Goal: Manage account settings

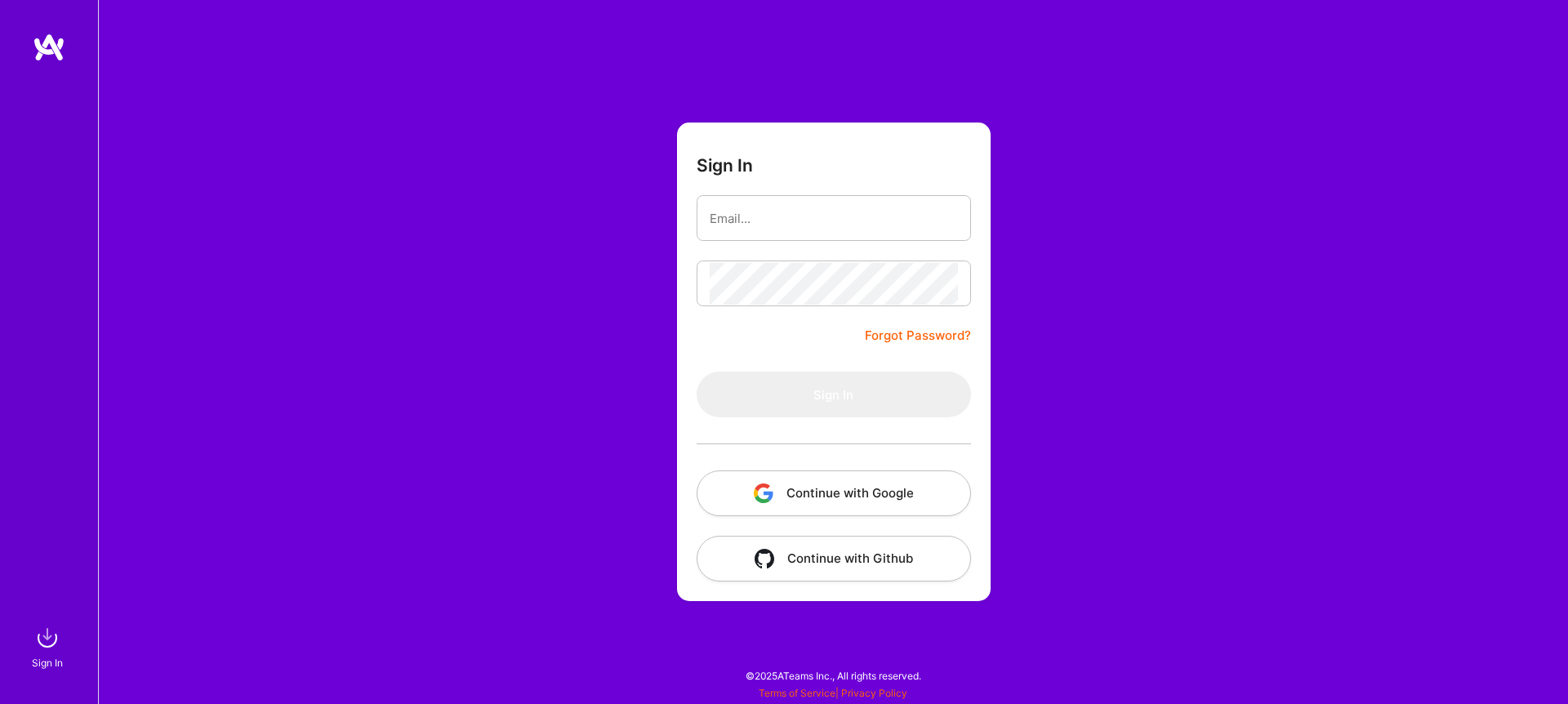
click at [845, 490] on button "Continue with Google" at bounding box center [834, 493] width 274 height 45
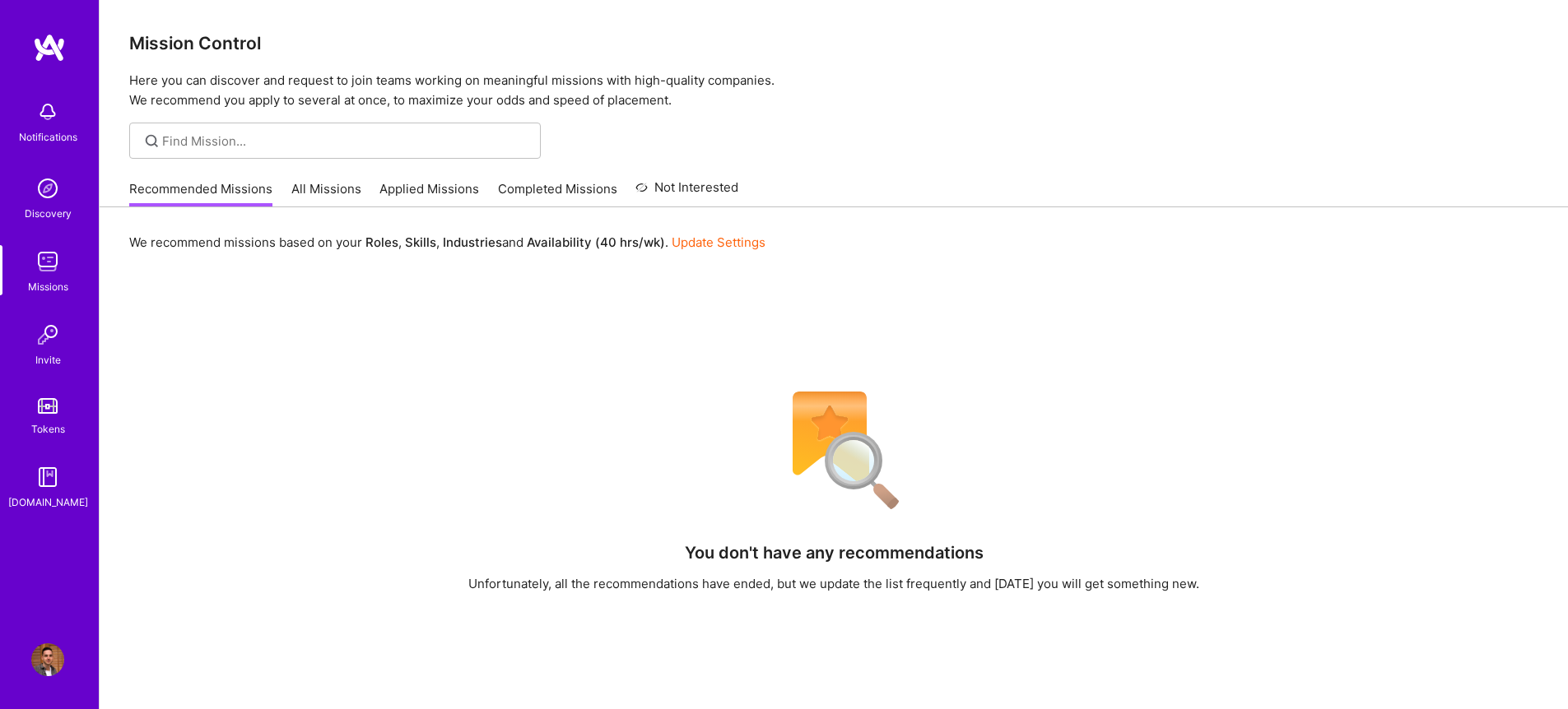
click at [754, 243] on link "Update Settings" at bounding box center [719, 242] width 94 height 15
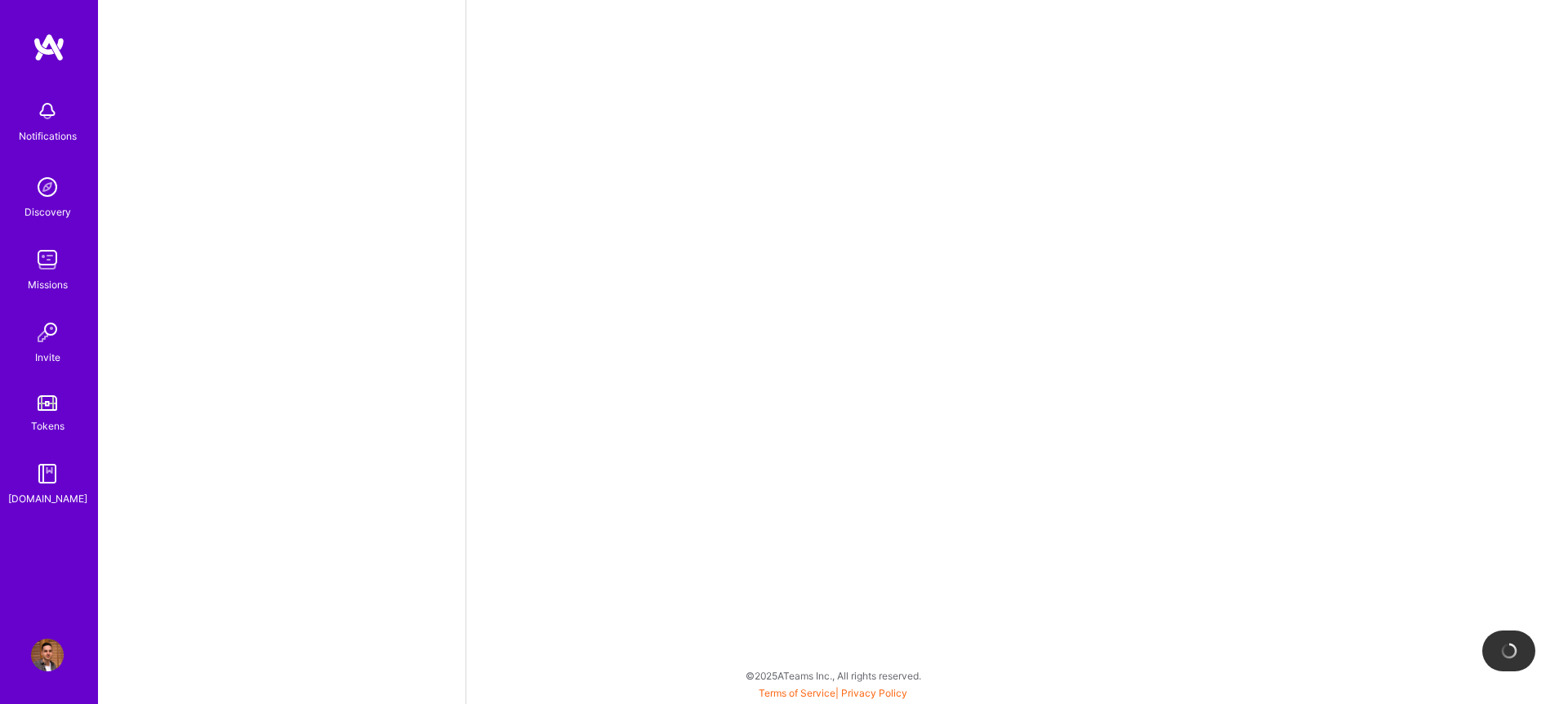
select select "BE"
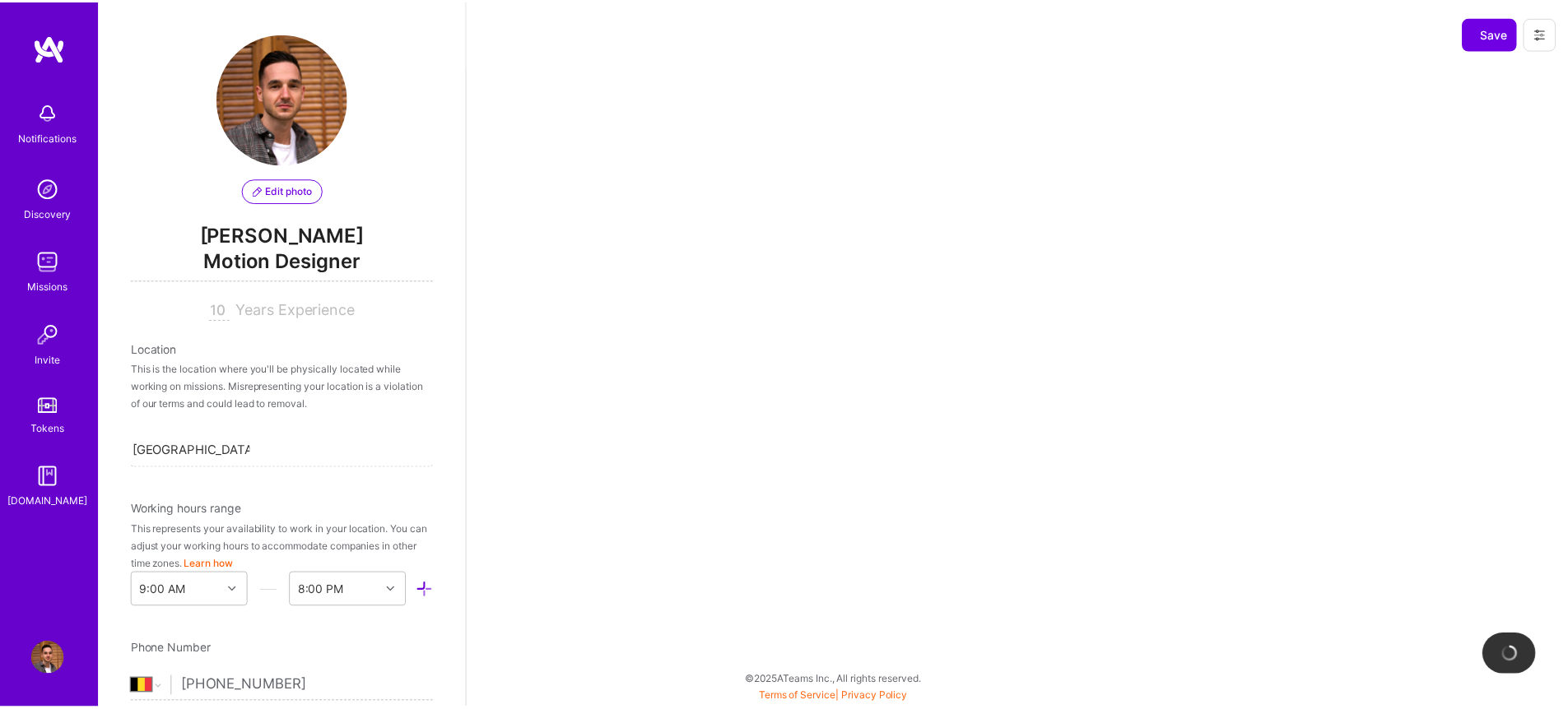
scroll to position [974, 0]
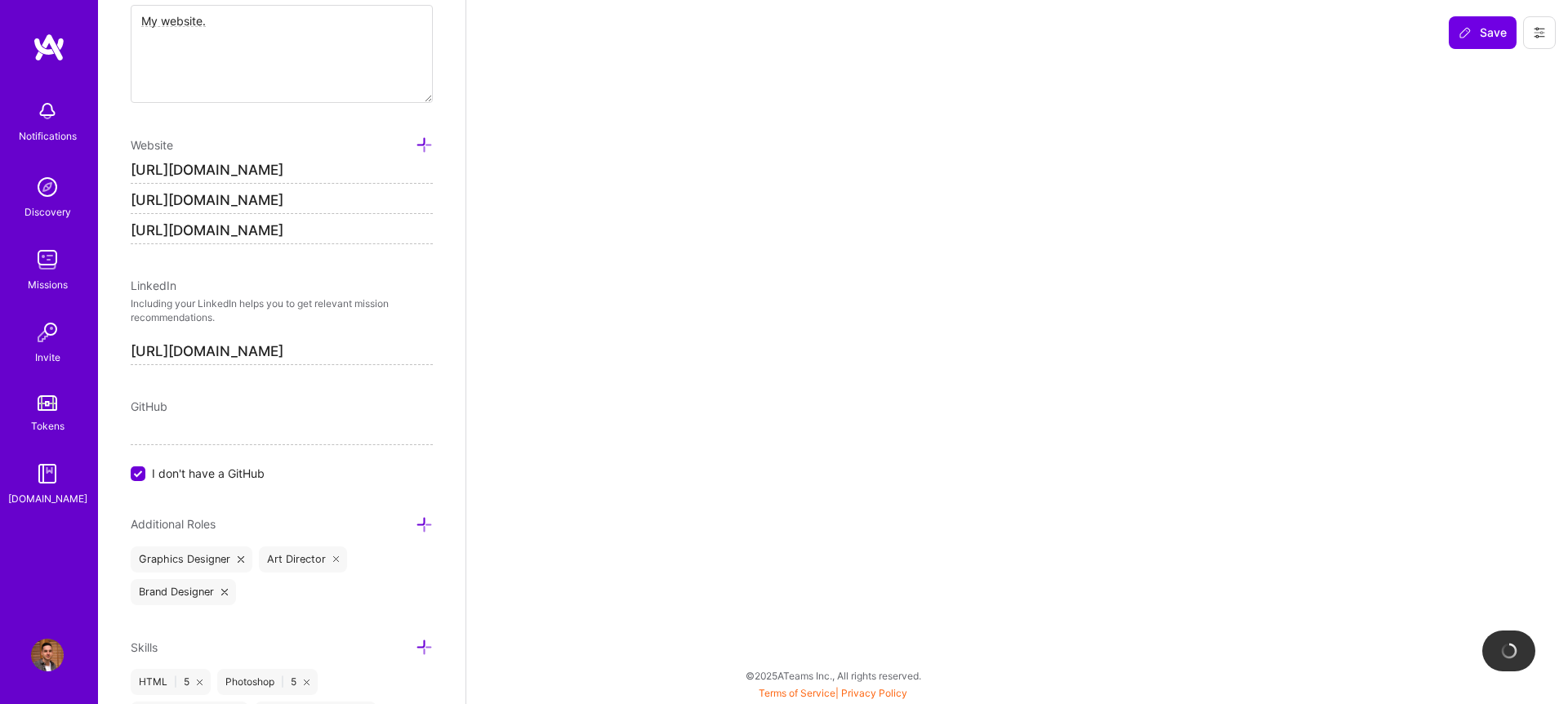
select select "Right Now"
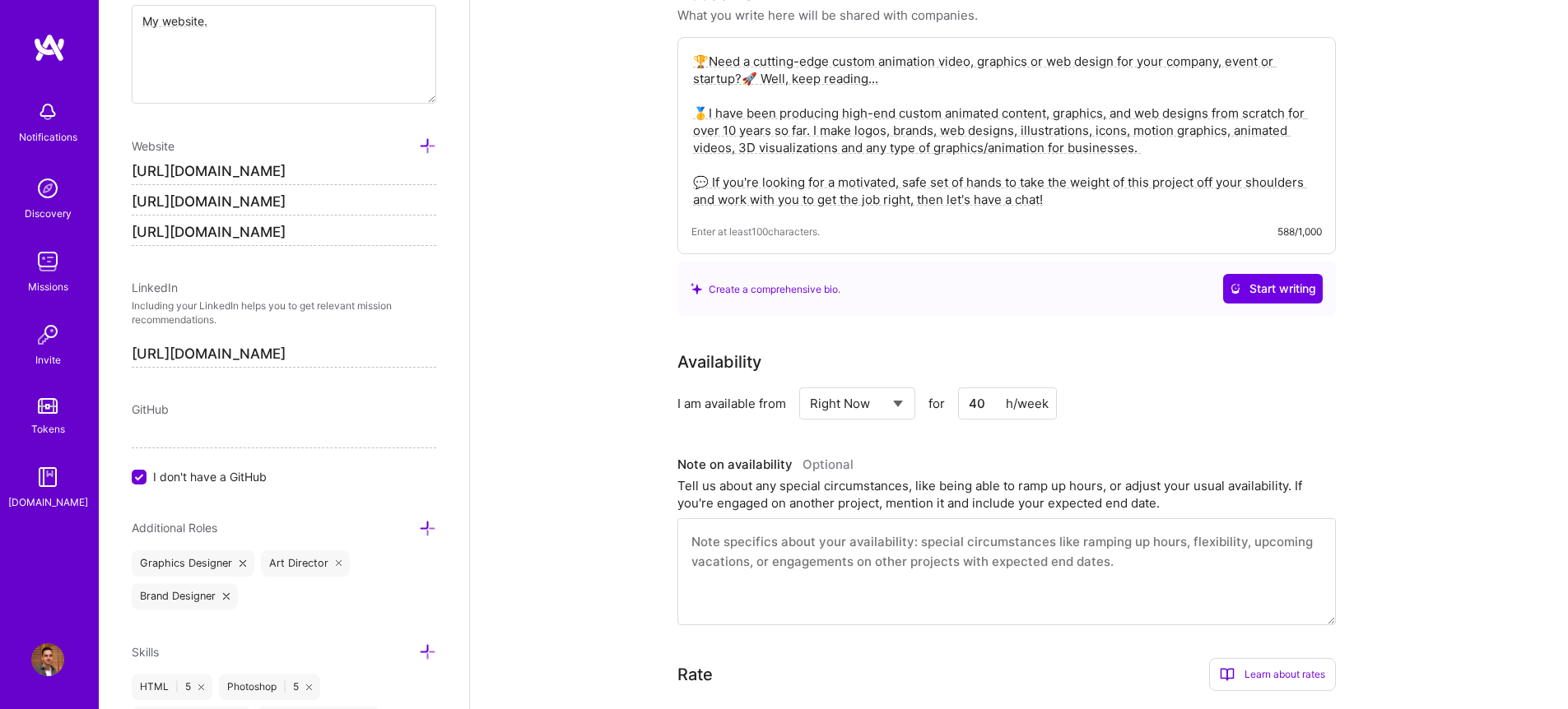
scroll to position [364, 0]
